Goal: Task Accomplishment & Management: Manage account settings

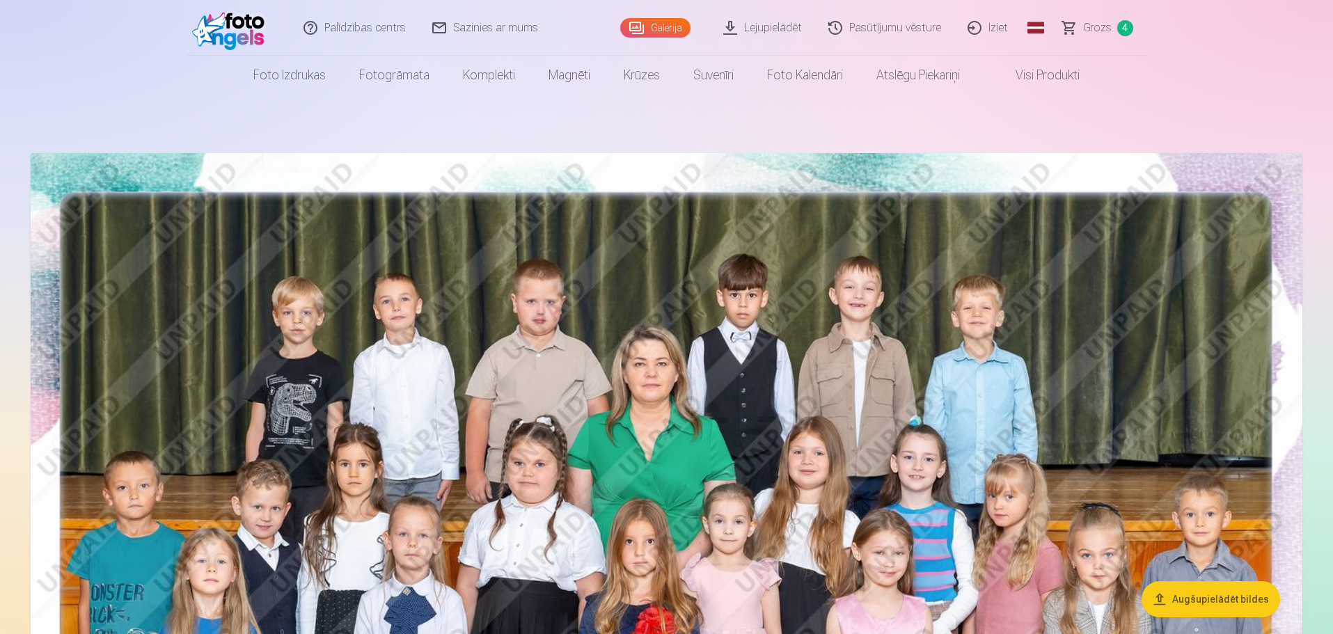
click at [984, 29] on link "Iziet" at bounding box center [988, 28] width 67 height 56
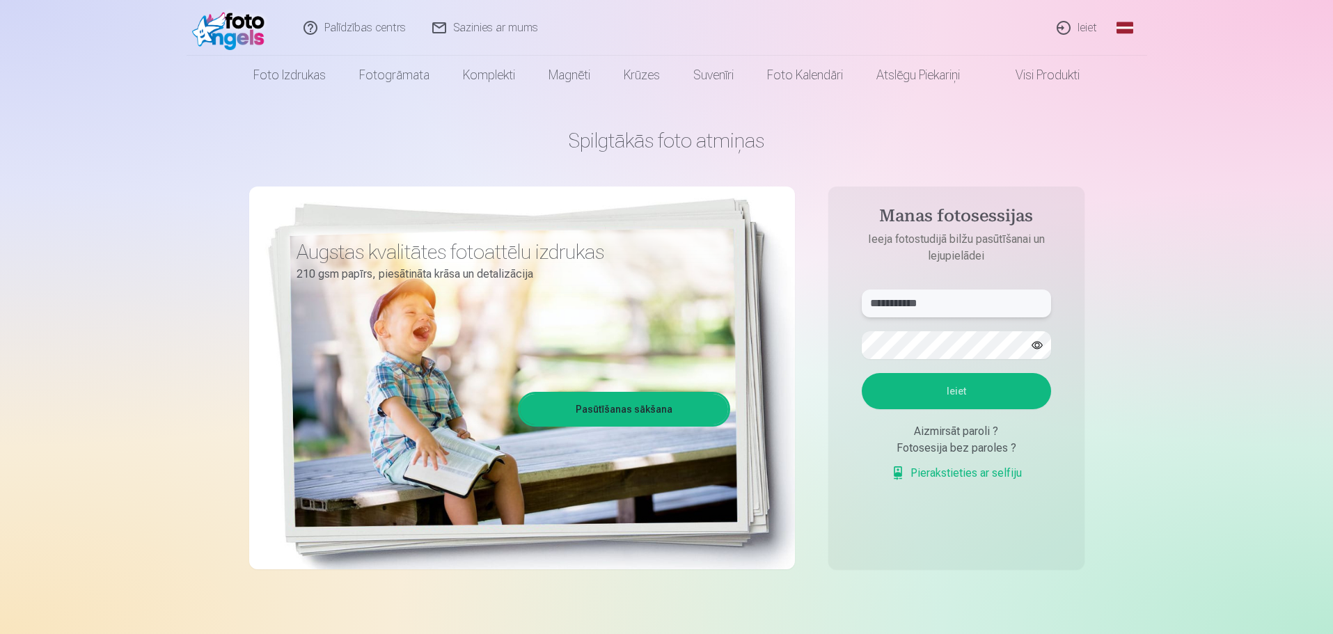
click at [961, 301] on input "**********" at bounding box center [956, 304] width 189 height 28
type input "**********"
click at [972, 389] on button "Ieiet" at bounding box center [956, 391] width 189 height 36
